Goal: Task Accomplishment & Management: Complete application form

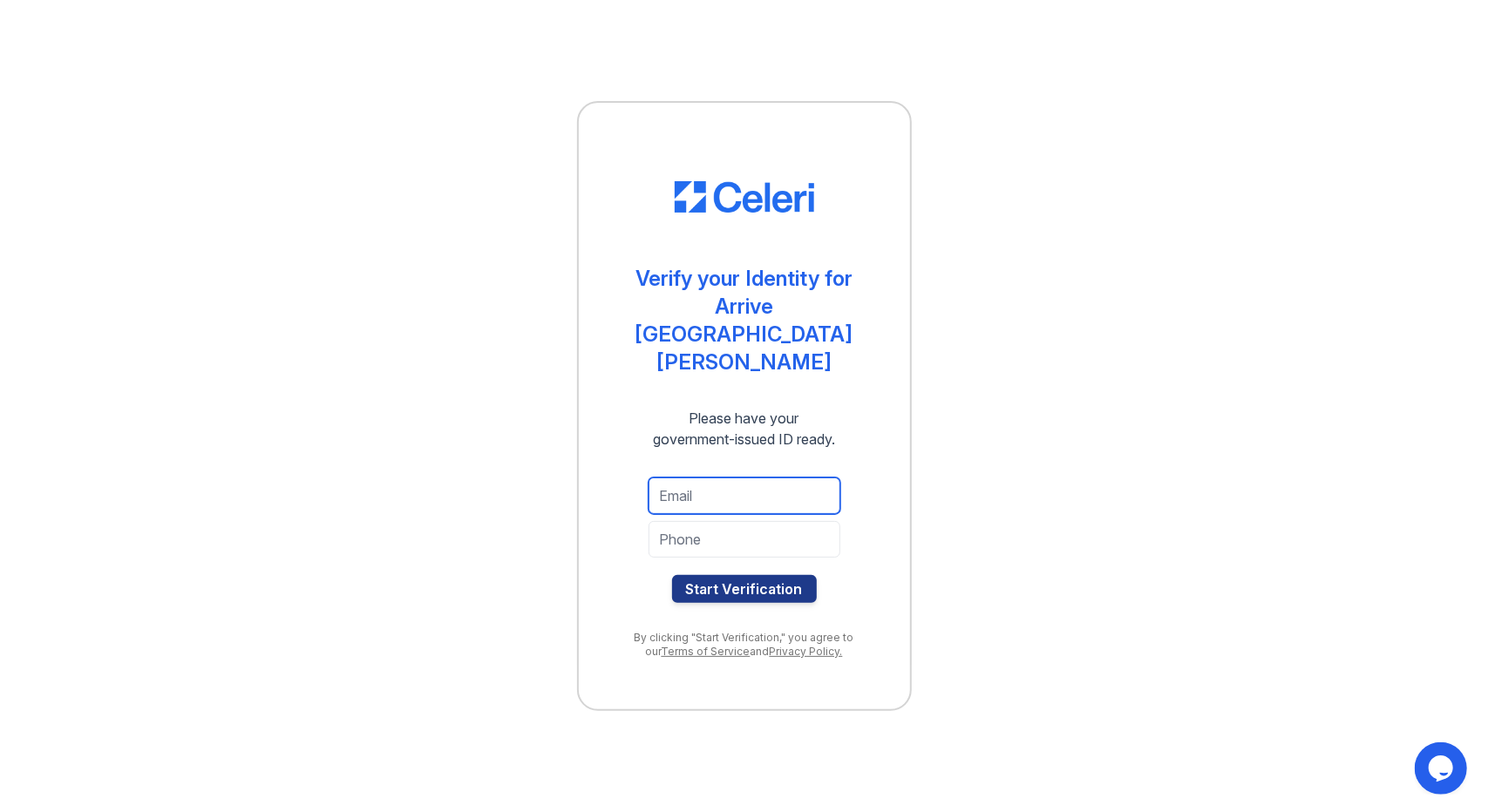
click at [765, 477] on input "email" at bounding box center [744, 495] width 191 height 37
type input "[EMAIL_ADDRESS][DOMAIN_NAME]"
click at [741, 521] on input "tel" at bounding box center [744, 539] width 191 height 37
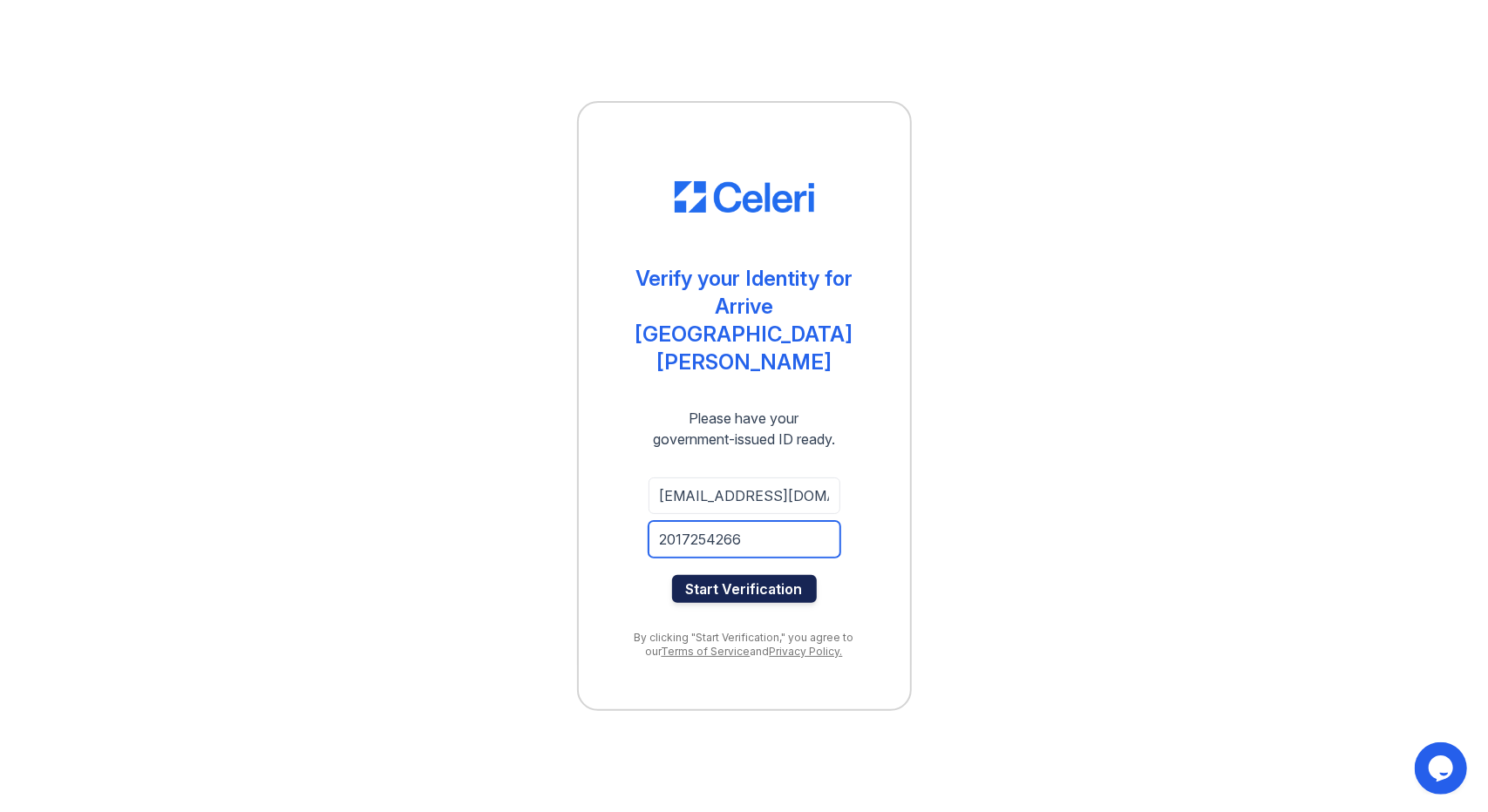
type input "2017254266"
click at [760, 575] on button "Start Verification" at bounding box center [744, 589] width 144 height 28
